Goal: Contribute content: Add original content to the website for others to see

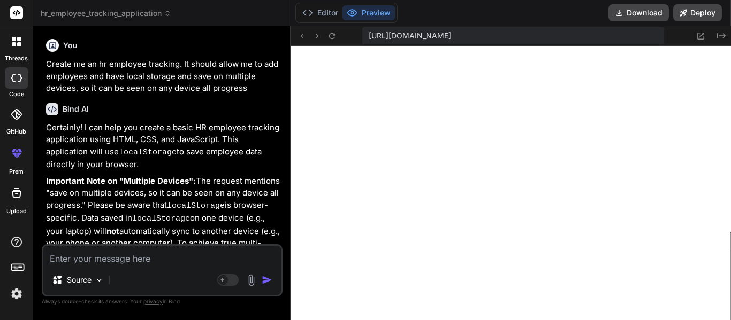
type textarea "A"
type textarea "x"
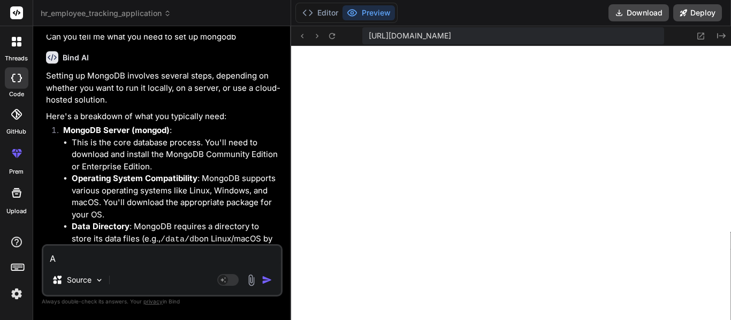
scroll to position [1467, 0]
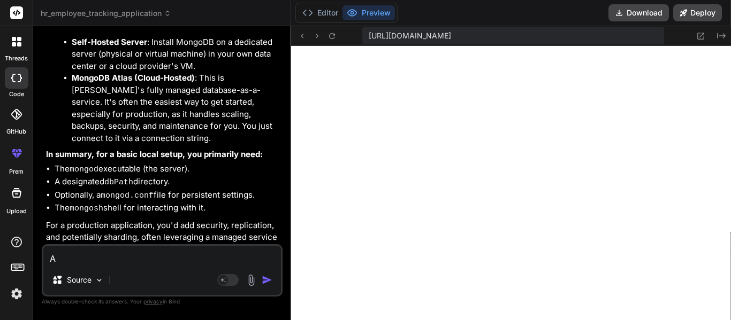
type textarea "A"
type textarea "x"
type textarea "A"
type textarea "x"
type textarea "Ad"
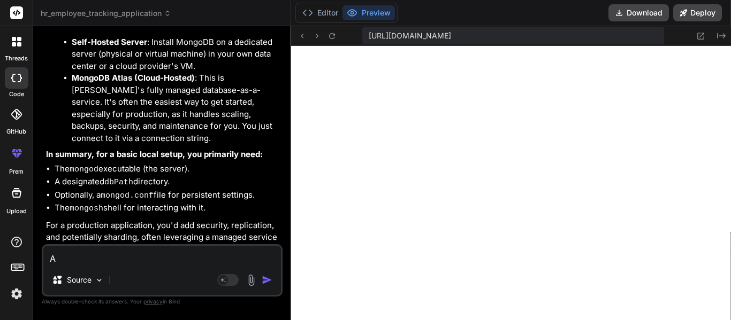
type textarea "x"
type textarea "Add"
type textarea "x"
type textarea "Add"
type textarea "x"
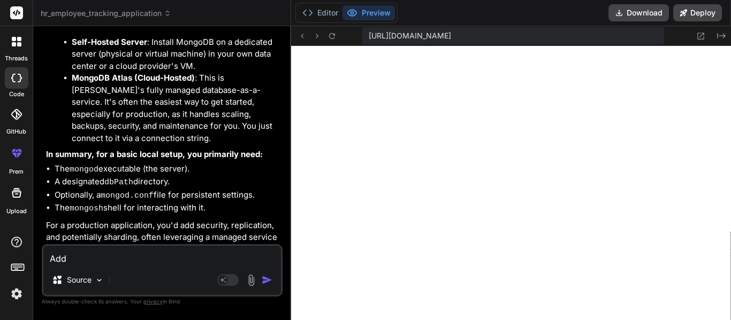
type textarea "Add a"
type textarea "x"
type textarea "Add a"
type textarea "x"
type textarea "Add a n"
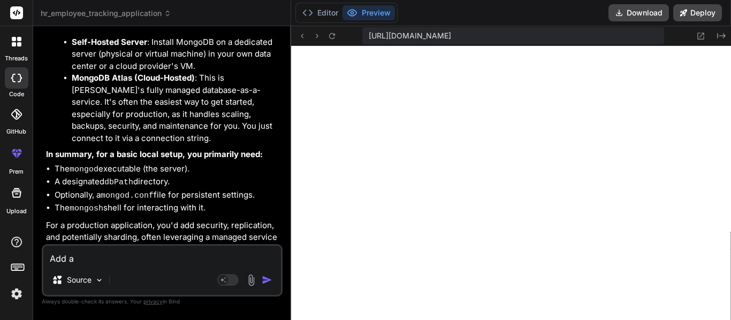
type textarea "x"
type textarea "Add a na"
type textarea "x"
type textarea "Add a nav"
type textarea "x"
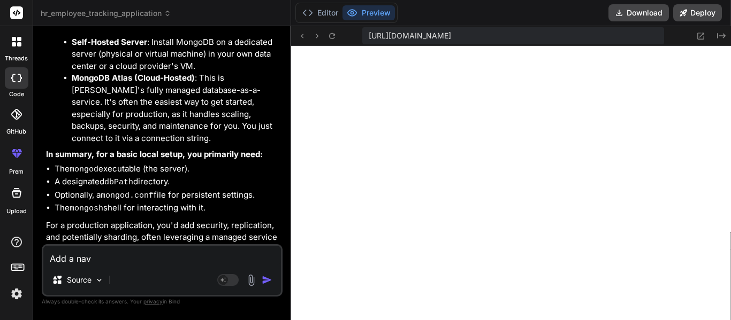
type textarea "Add a navb"
type textarea "x"
type textarea "Add a navba"
type textarea "x"
type textarea "Add a navbar"
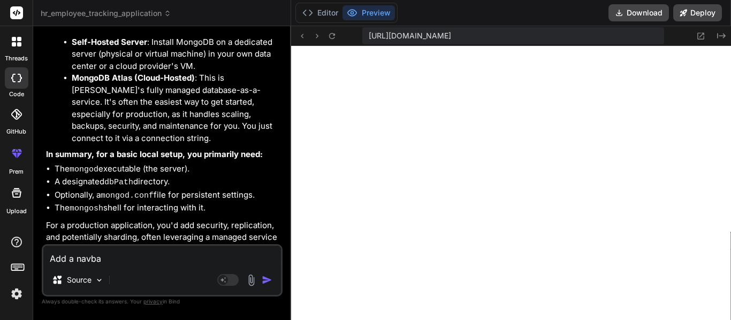
type textarea "x"
type textarea "Add a navbar"
type textarea "x"
type textarea "Add a navbar a"
type textarea "x"
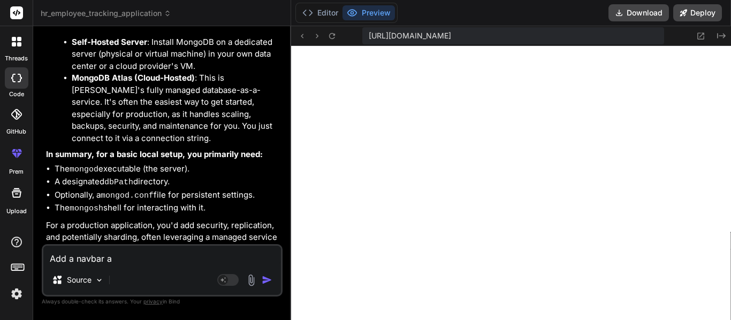
type textarea "Add a navbar an"
type textarea "x"
type textarea "Add a navbar and"
type textarea "x"
type textarea "Add a navbar and"
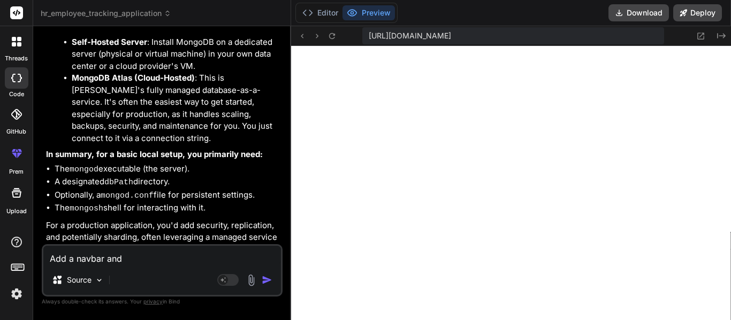
type textarea "x"
type textarea "Add a navbar and a"
type textarea "x"
type textarea "Add a navbar and a"
type textarea "x"
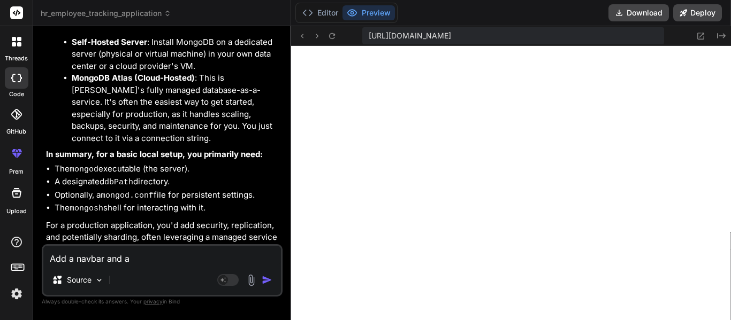
type textarea "Add a navbar and a h"
type textarea "x"
type textarea "Add a navbar and a ho"
type textarea "x"
type textarea "Add a navbar and a hoe"
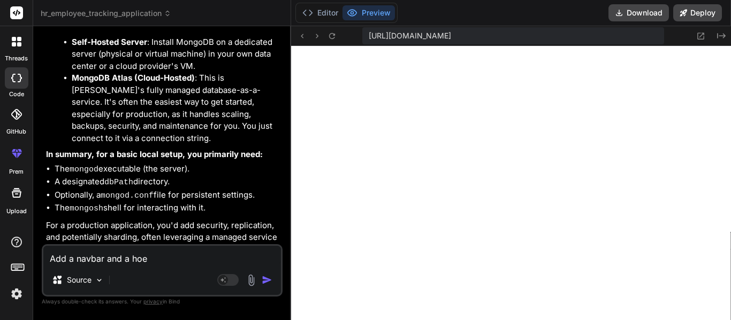
type textarea "x"
type textarea "Add a navbar and a ho"
type textarea "x"
type textarea "Add a navbar and a hom"
type textarea "x"
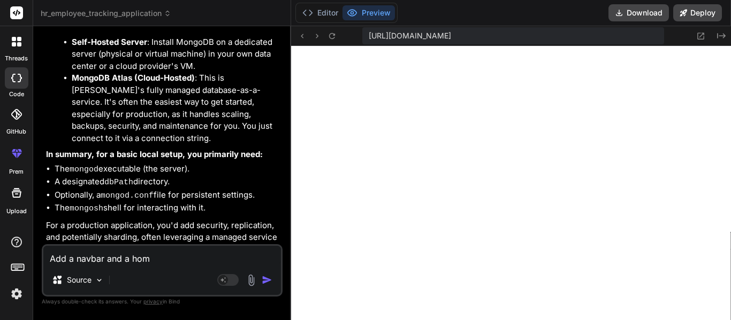
type textarea "Add a navbar and a home"
type textarea "x"
type textarea "Add a navbar and a homep"
type textarea "x"
type textarea "Add a navbar and a homepa"
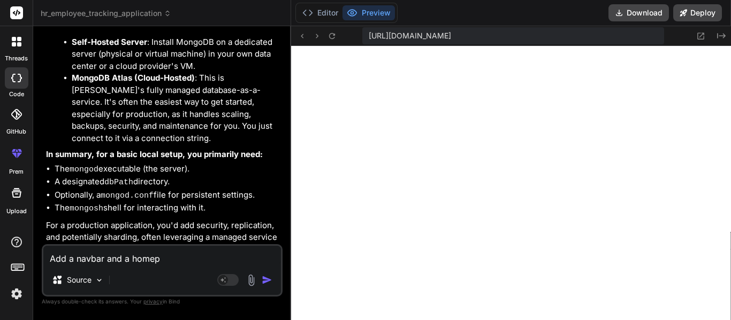
type textarea "x"
type textarea "Add a navbar and a homepag"
type textarea "x"
type textarea "Add a navbar and a homepage"
type textarea "x"
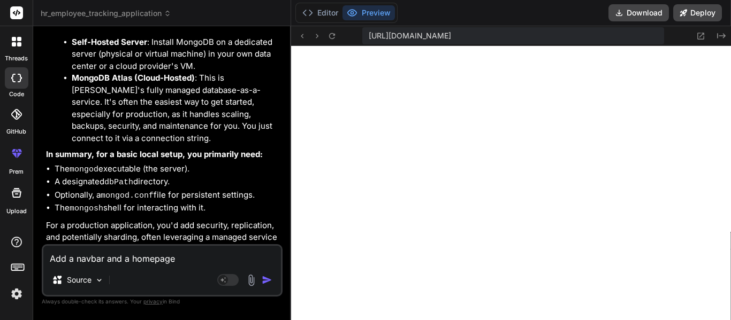
type textarea "Add a navbar and a homepage,"
type textarea "x"
type textarea "Add a navbar and a homepage,"
type textarea "x"
type textarea "Add a navbar and a homepage, t"
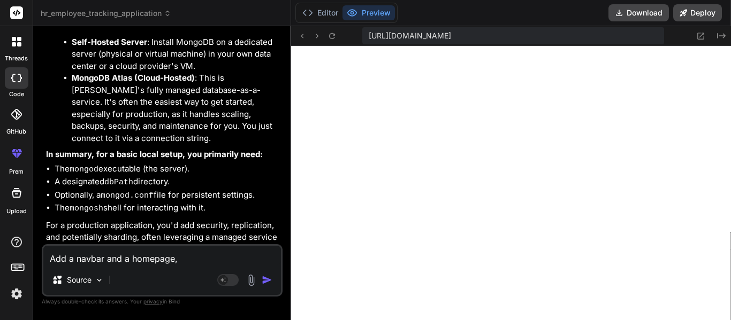
type textarea "x"
type textarea "Add a navbar and a homepage, th"
type textarea "x"
type textarea "Add a navbar and a homepage, tha"
type textarea "x"
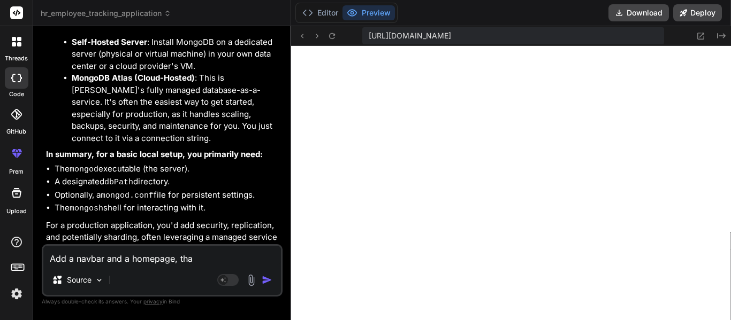
type textarea "Add a navbar and a homepage, that"
type textarea "x"
type textarea "Add a navbar and a homepage, that"
type textarea "x"
type textarea "Add a navbar and a homepage, that h"
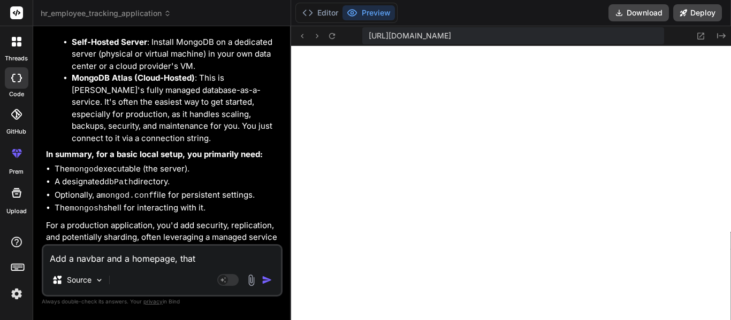
type textarea "x"
type textarea "Add a navbar and a homepage, that hs"
type textarea "x"
type textarea "Add a navbar and a homepage, that hso"
type textarea "x"
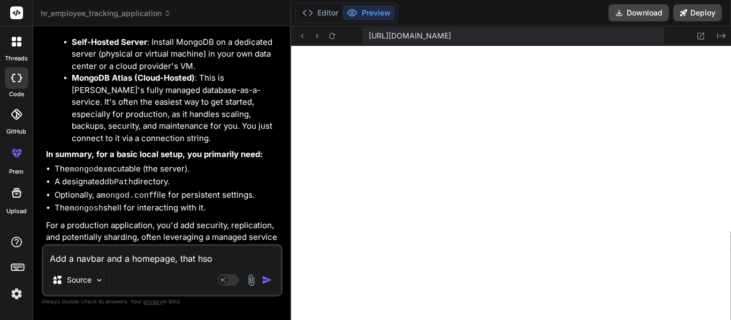
type textarea "Add a navbar and a homepage, that hs"
type textarea "x"
type textarea "Add a navbar and a homepage, that h"
type textarea "x"
type textarea "Add a navbar and a homepage, that"
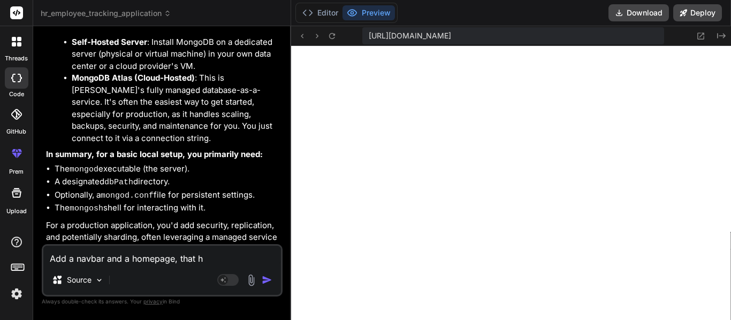
type textarea "x"
type textarea "Add a navbar and a homepage, that s"
type textarea "x"
type textarea "Add a navbar and a homepage, that sh"
type textarea "x"
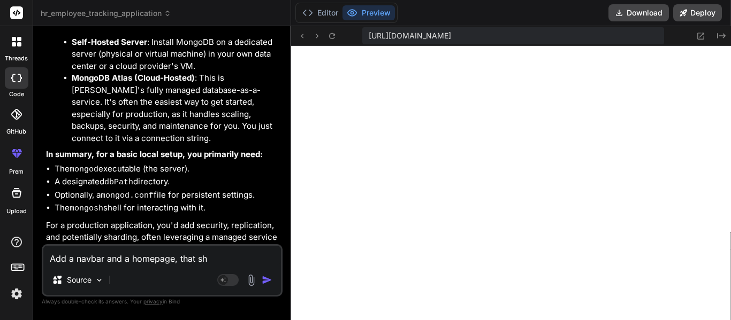
type textarea "Add a navbar and a homepage, that sho"
type textarea "x"
type textarea "Add a navbar and a homepage, that show"
type textarea "x"
type textarea "Add a navbar and a homepage, that shows"
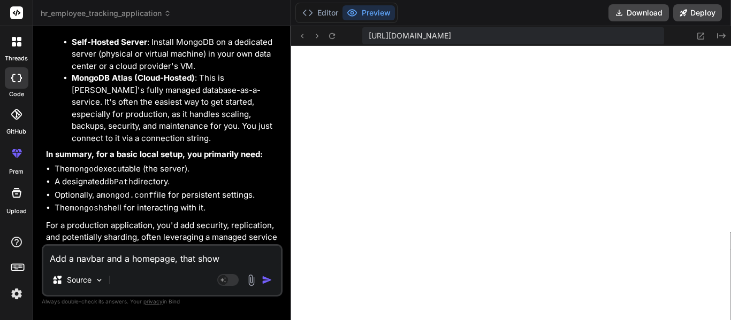
type textarea "x"
type textarea "Add a navbar and a homepage, that shows"
type textarea "x"
type textarea "Add a navbar and a homepage, that shows y"
type textarea "x"
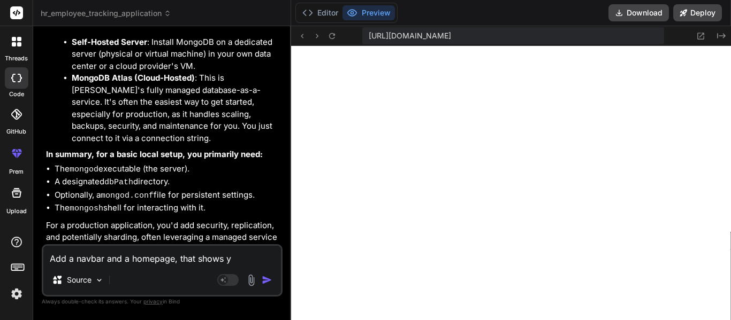
type textarea "Add a navbar and a homepage, that shows yo"
type textarea "x"
type textarea "Add a navbar and a homepage, that shows you"
type textarea "x"
type textarea "Add a navbar and a homepage, that shows you"
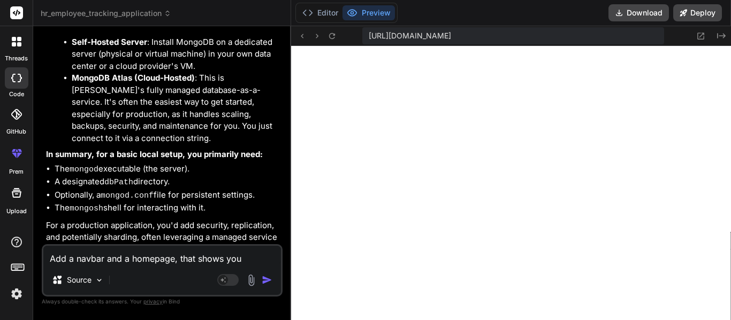
type textarea "x"
type textarea "Add a navbar and a homepage, that shows you n"
type textarea "x"
type textarea "Add a navbar and a homepage, that shows you ne"
type textarea "x"
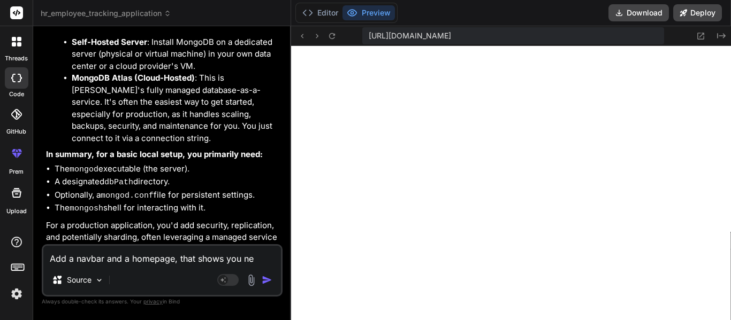
type textarea "Add a navbar and a homepage, that shows you new"
type textarea "x"
type textarea "Add a navbar and a homepage, that shows you newl"
type textarea "x"
type textarea "Add a navbar and a homepage, that shows you newly"
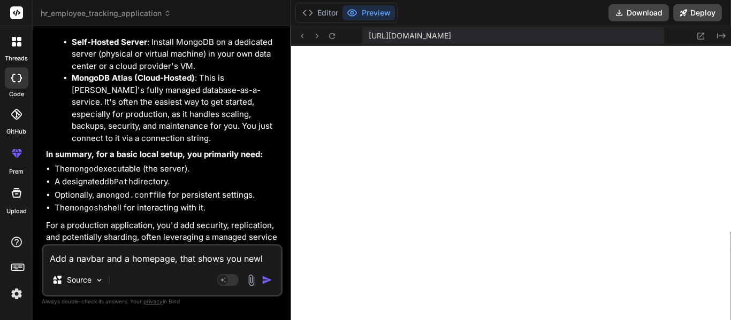
type textarea "x"
type textarea "Add a navbar and a homepage, that shows you newly"
type textarea "x"
type textarea "Add a navbar and a homepage, that shows you newly h"
type textarea "x"
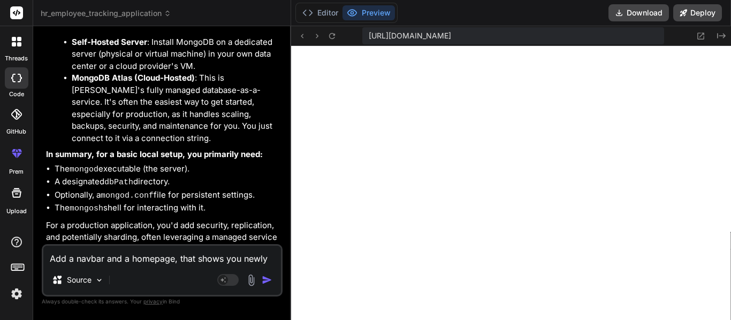
type textarea "Add a navbar and a homepage, that shows you newly hi"
type textarea "x"
type textarea "Add a navbar and a homepage, that shows you newly hir"
type textarea "x"
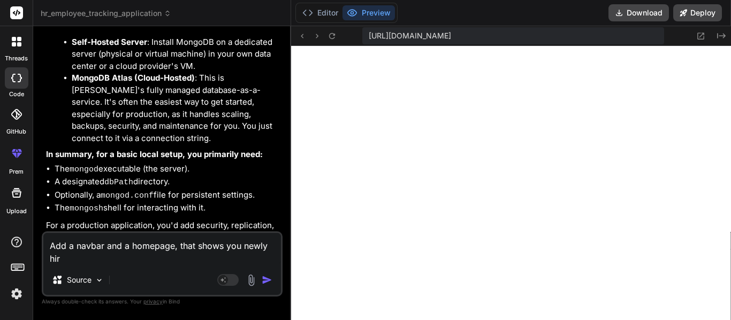
type textarea "Add a navbar and a homepage, that shows you newly hire"
type textarea "x"
type textarea "Add a navbar and a homepage, that shows you newly hired"
type textarea "x"
type textarea "Add a navbar and a homepage, that shows you newly hired"
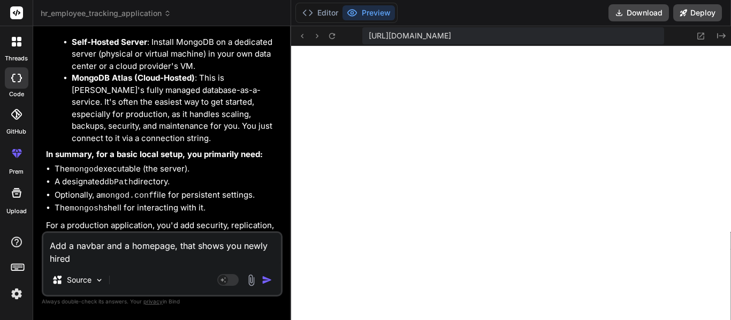
type textarea "x"
type textarea "Add a navbar and a homepage, that shows you newly hired e"
type textarea "x"
type textarea "Add a navbar and a homepage, that shows you newly hired em"
type textarea "x"
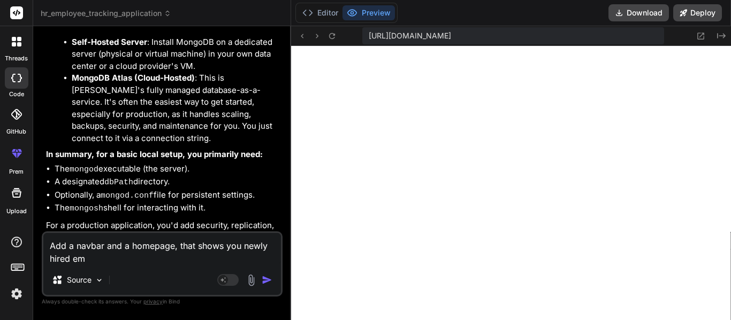
type textarea "Add a navbar and a homepage, that shows you newly hired emp"
type textarea "x"
type textarea "Add a navbar and a homepage, that shows you newly hired empl"
type textarea "x"
type textarea "Add a navbar and a homepage, that shows you newly hired emplo"
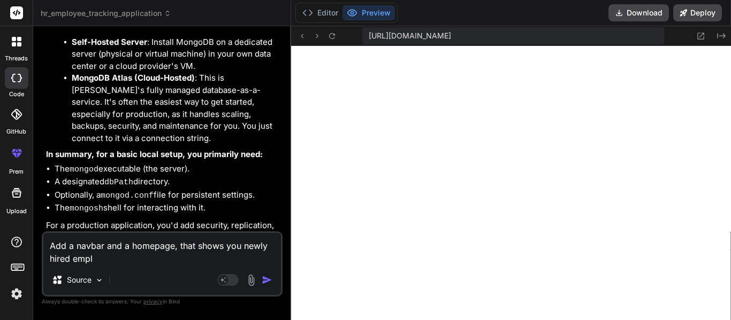
type textarea "x"
type textarea "Add a navbar and a homepage, that shows you newly hired emplot"
type textarea "x"
type textarea "Add a navbar and a homepage, that shows you newly hired emplo"
type textarea "x"
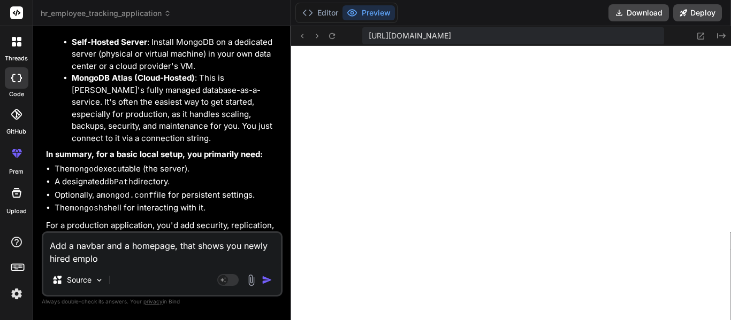
type textarea "Add a navbar and a homepage, that shows you newly hired employ"
type textarea "x"
type textarea "Add a navbar and a homepage, that shows you newly hired employe"
type textarea "x"
type textarea "Add a navbar and a homepage, that shows you newly hired employee"
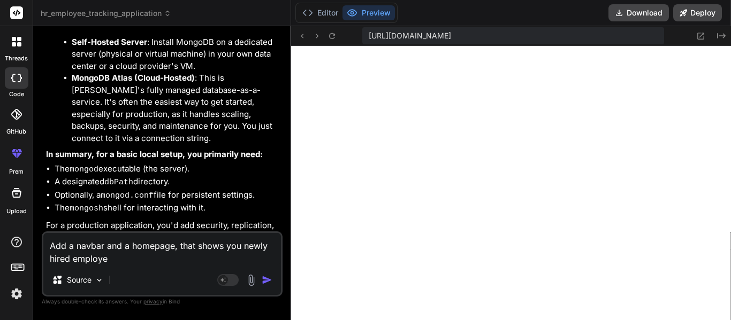
type textarea "x"
type textarea "Add a navbar and a homepage, that shows you newly hired employees"
type textarea "x"
type textarea "Add a navbar and a homepage, that shows you newly hired employees"
type textarea "x"
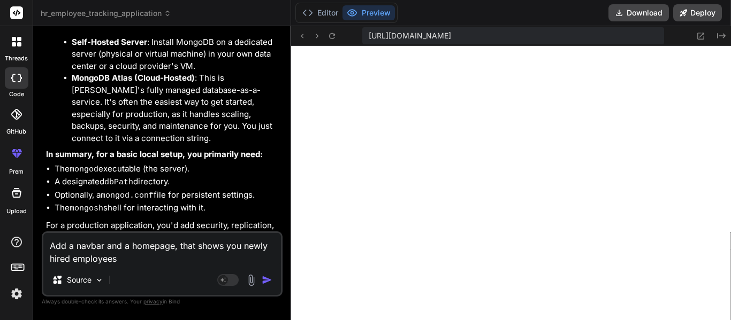
type textarea "Add a navbar and a homepage, that shows you newly hired employees ("
type textarea "x"
type textarea "Add a navbar and a homepage, that shows you newly hired employees (a"
type textarea "x"
type textarea "Add a navbar and a homepage, that shows you newly hired employees (an"
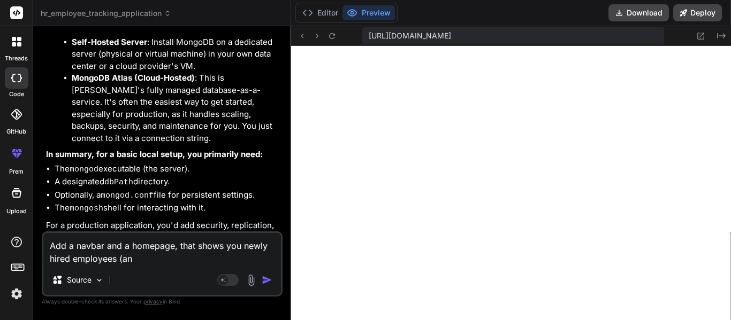
type textarea "x"
type textarea "Add a navbar and a homepage, that shows you newly hired employees (ant"
type textarea "x"
type textarea "Add a navbar and a homepage, that shows you newly hired employees (ant"
type textarea "x"
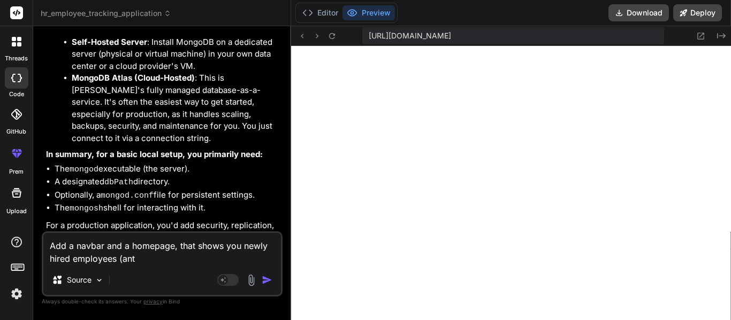
type textarea "Add a navbar and a homepage, that shows you newly hired employees (ant"
type textarea "x"
type textarea "Add a navbar and a homepage, that shows you newly hired employees (an"
type textarea "x"
type textarea "Add a navbar and a homepage, that shows you newly hired employees (and"
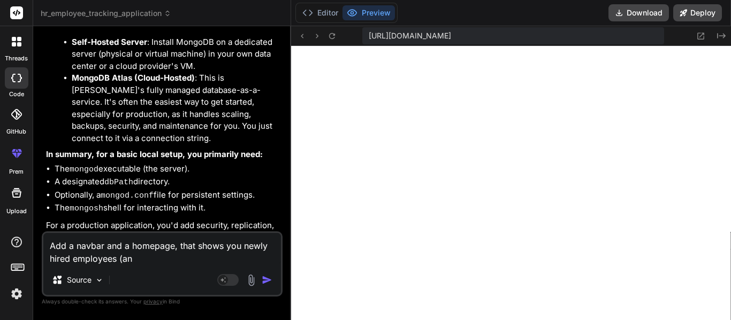
type textarea "x"
type textarea "Add a navbar and a homepage, that shows you newly hired employees (and"
type textarea "x"
type textarea "Add a navbar and a homepage, that shows you newly hired employees (and t"
type textarea "x"
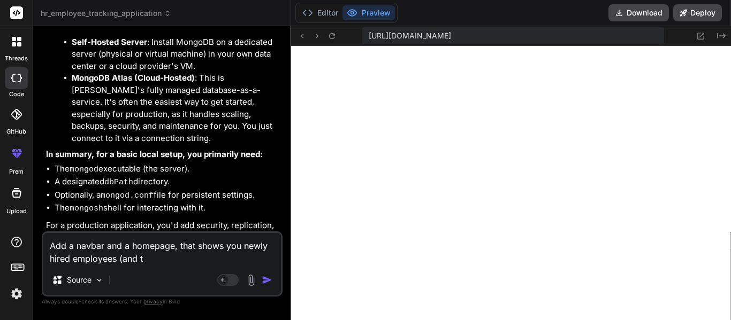
type textarea "Add a navbar and a homepage, that shows you newly hired employees (and th"
type textarea "x"
type textarea "Add a navbar and a homepage, that shows you newly hired employees (and the"
type textarea "x"
type textarea "Add a navbar and a homepage, that shows you newly hired employees (and thei"
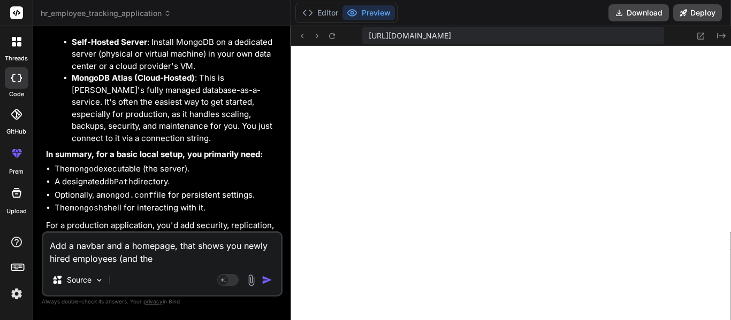
type textarea "x"
type textarea "Add a navbar and a homepage, that shows you newly hired employees (and their"
type textarea "x"
type textarea "Add a navbar and a homepage, that shows you newly hired employees (and their"
type textarea "x"
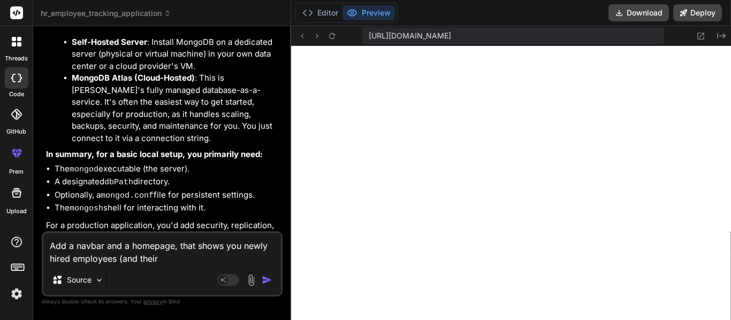
type textarea "Add a navbar and a homepage, that shows you newly hired employees (and their p"
type textarea "x"
type textarea "Add a navbar and a homepage, that shows you newly hired employees (and their pi"
type textarea "x"
type textarea "Add a navbar and a homepage, that shows you newly hired employees (and their pic"
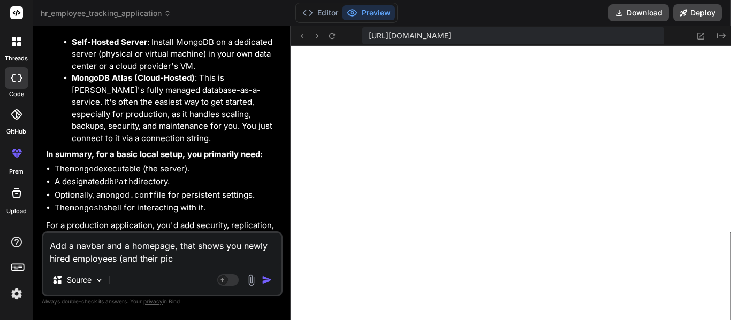
type textarea "x"
type textarea "Add a navbar and a homepage, that shows you newly hired employees (and their pi…"
type textarea "x"
type textarea "Add a navbar and a homepage, that shows you newly hired employees (and their pi…"
type textarea "x"
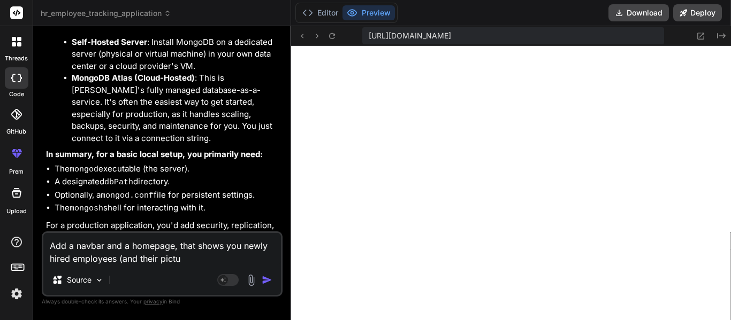
type textarea "Add a navbar and a homepage, that shows you newly hired employees (and their pi…"
type textarea "x"
type textarea "Add a navbar and a homepage, that shows you newly hired employees (and their pi…"
type textarea "x"
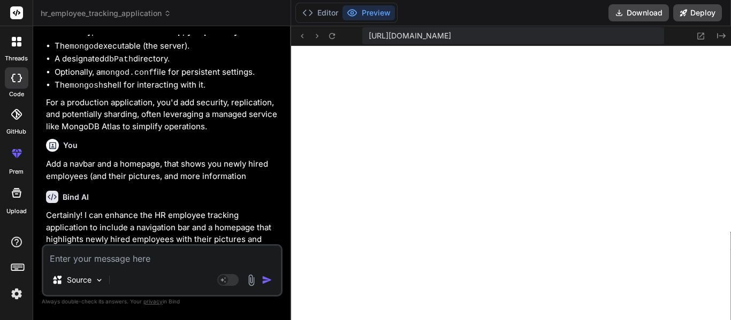
scroll to position [1188, 0]
click at [139, 254] on textarea at bounding box center [162, 255] width 238 height 19
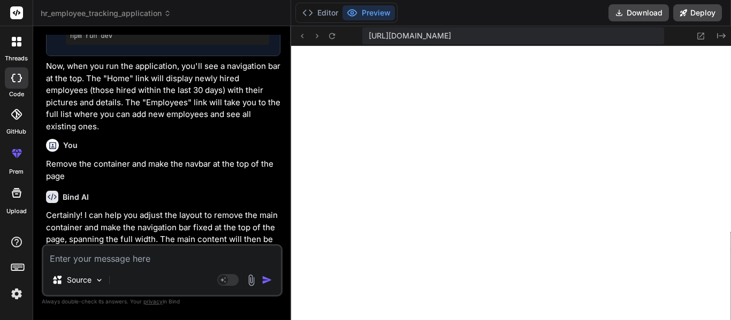
scroll to position [1776, 0]
click at [148, 262] on textarea at bounding box center [162, 255] width 238 height 19
